Goal: Find contact information: Find contact information

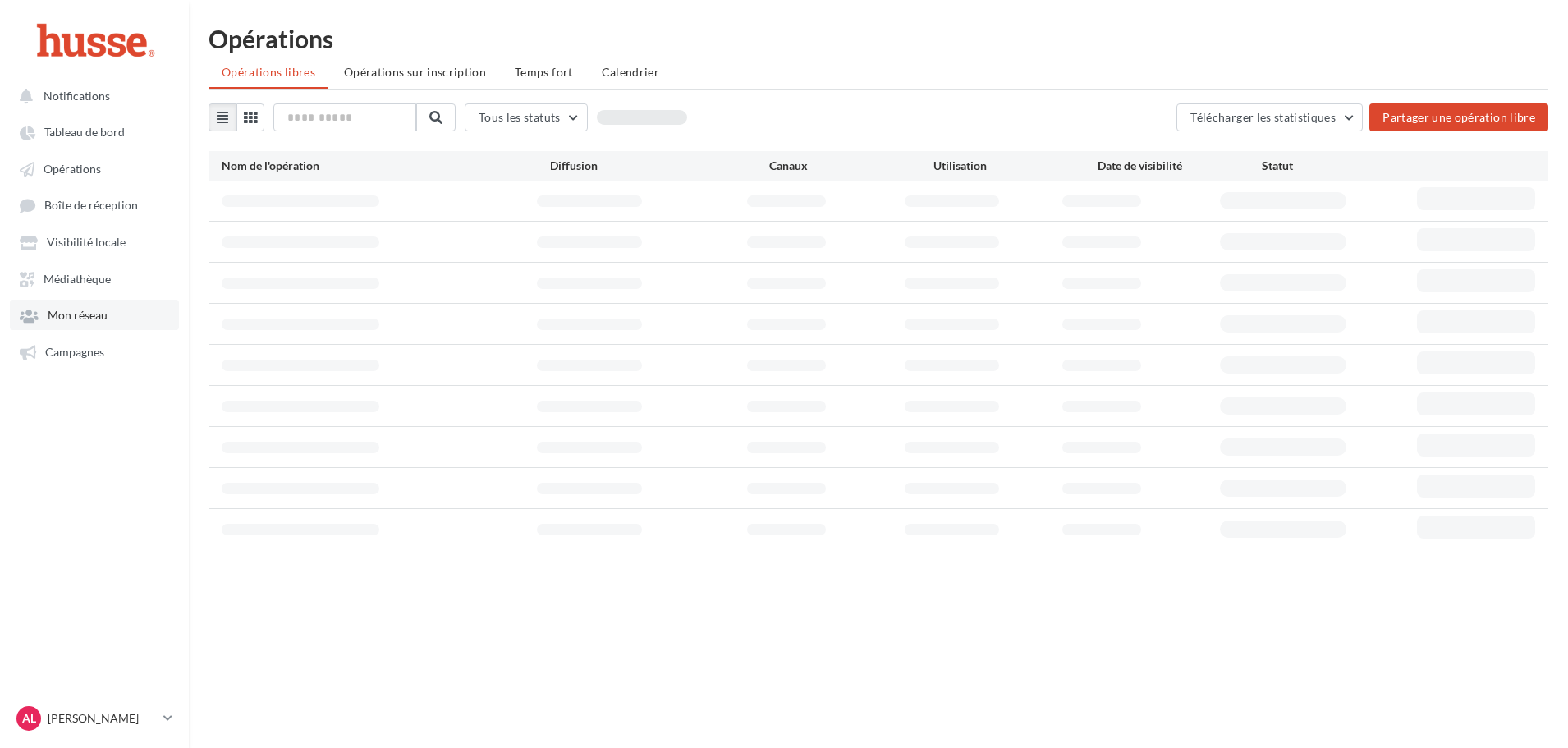
click at [92, 317] on span "Mon réseau" at bounding box center [77, 315] width 60 height 14
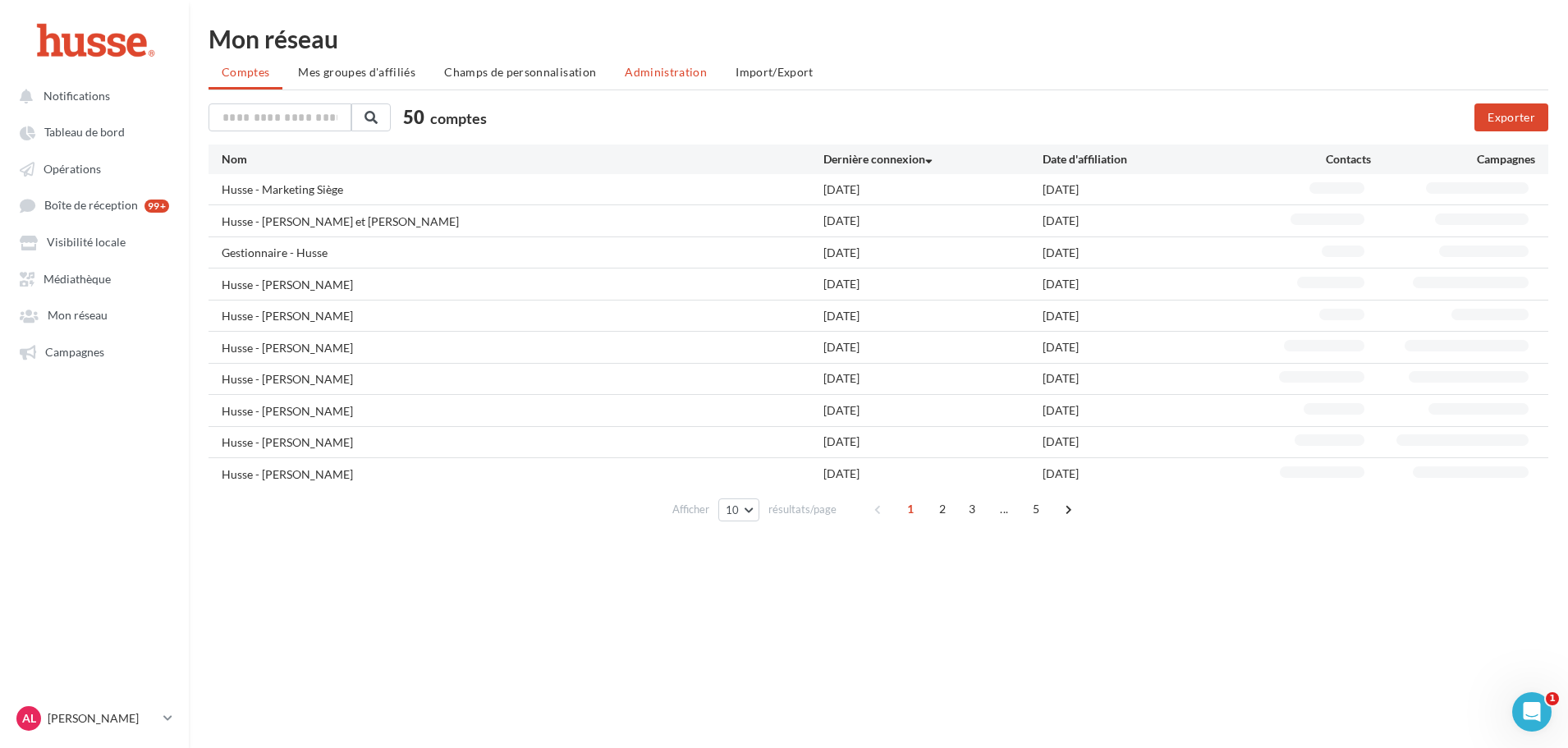
click at [619, 80] on li "Administration" at bounding box center [666, 72] width 109 height 30
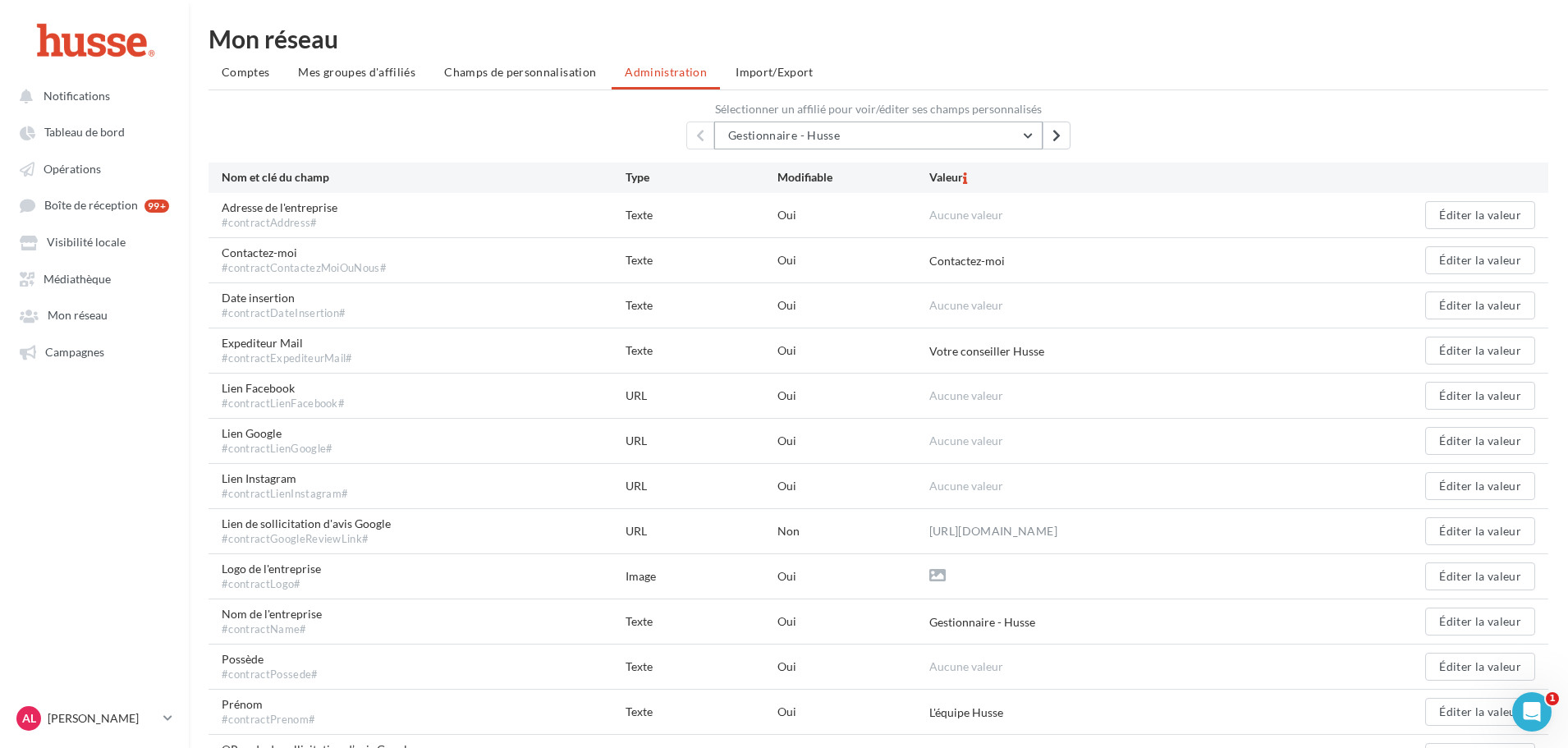
click at [916, 138] on button "Gestionnaire - Husse" at bounding box center [878, 136] width 328 height 28
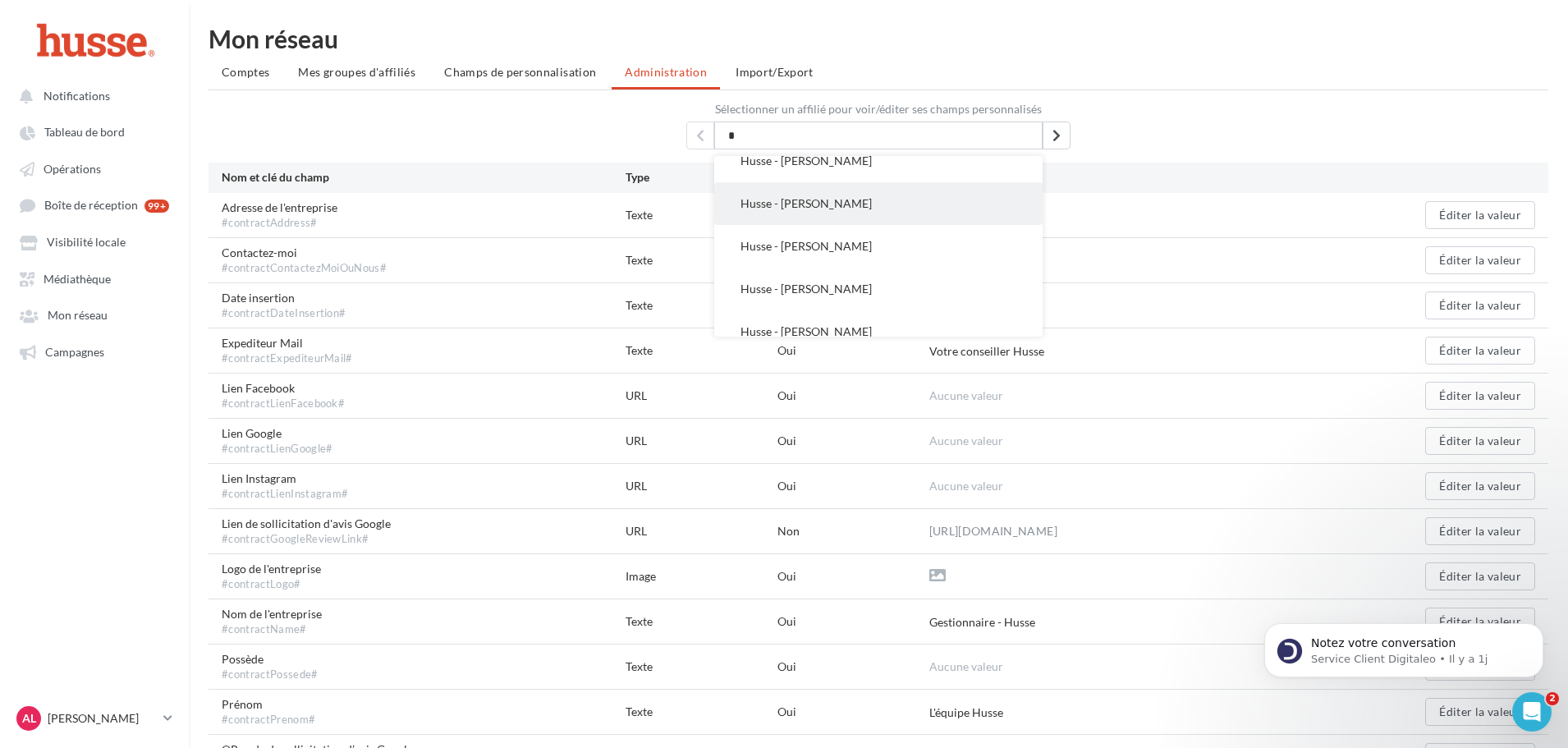
scroll to position [739, 0]
click at [847, 172] on button "Husse - [PERSON_NAME]" at bounding box center [878, 164] width 328 height 42
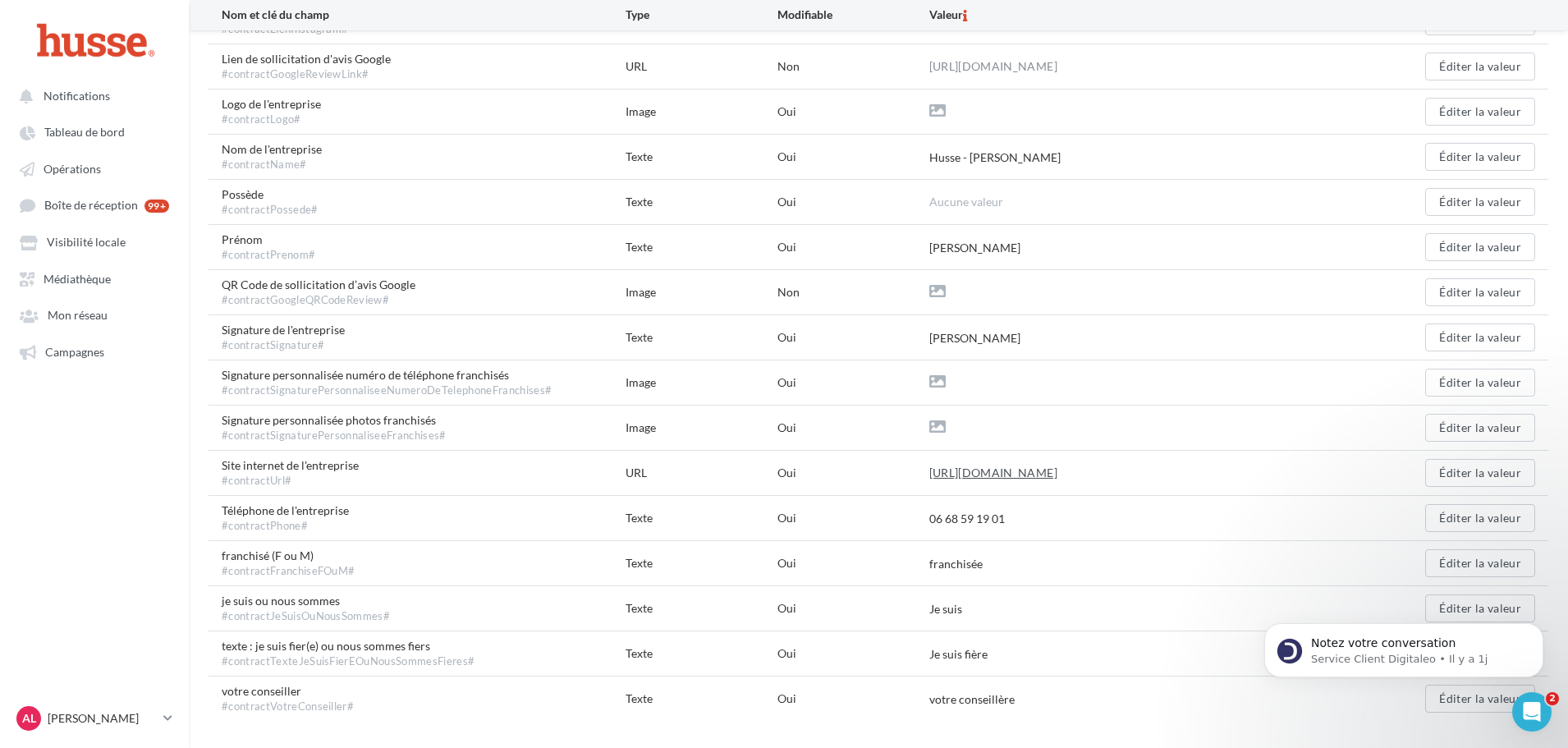
scroll to position [508, 0]
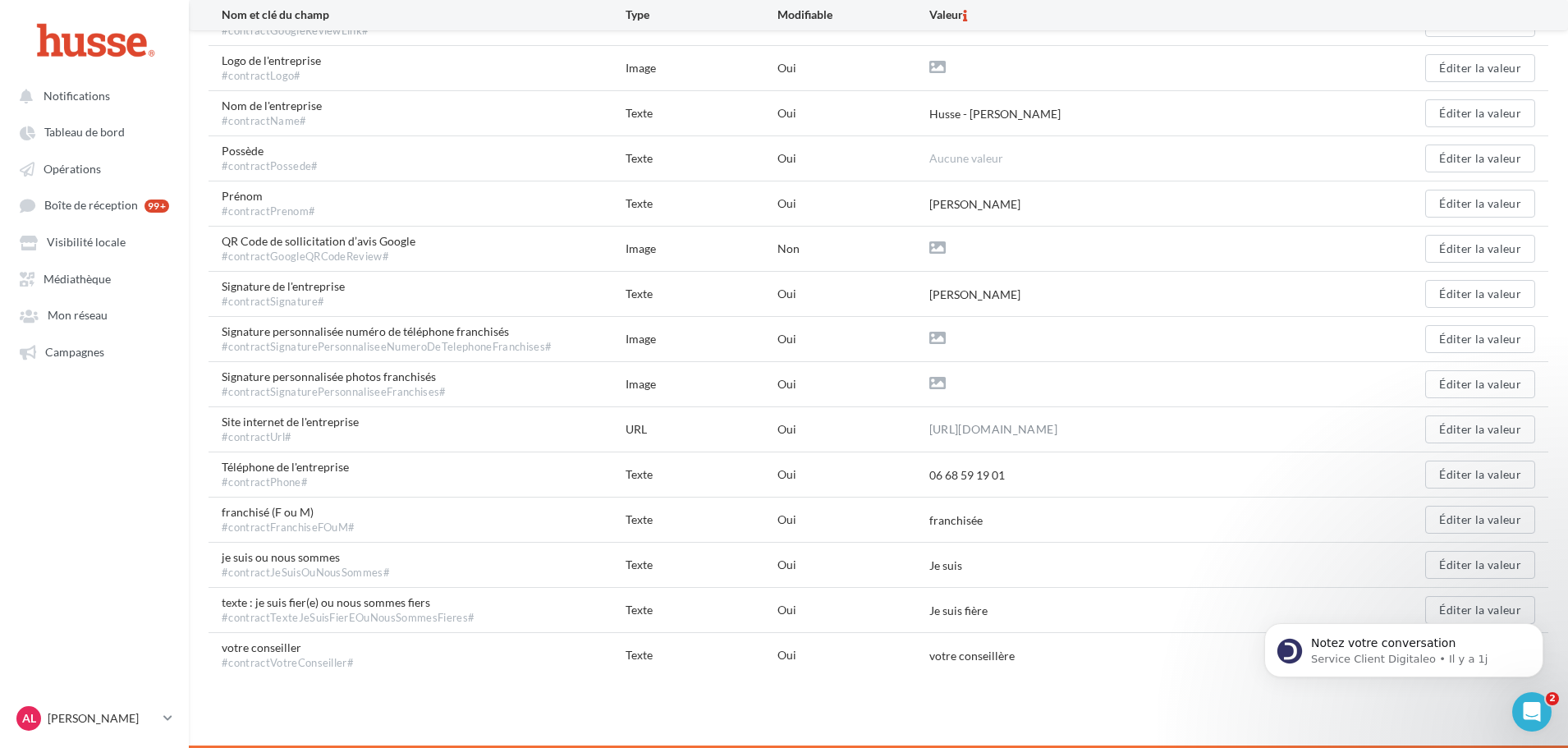
click at [959, 473] on div "06 68 59 19 01" at bounding box center [968, 476] width 76 height 17
copy div "06 68 59 19 01 Éditer la valeur"
click at [911, 475] on div "Oui" at bounding box center [853, 475] width 152 height 17
